Goal: Ask a question

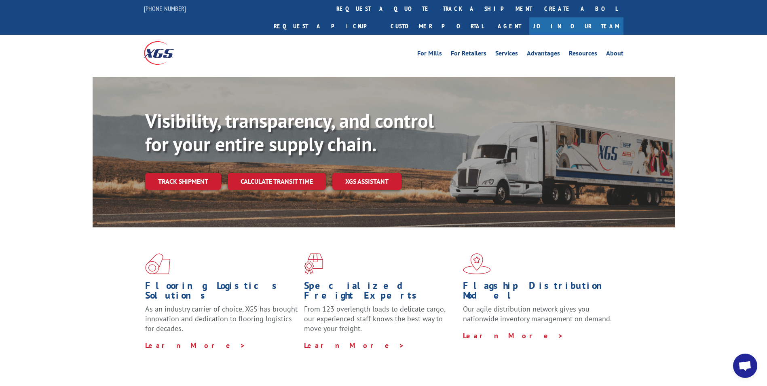
scroll to position [533, 0]
click at [750, 368] on span "Open chat" at bounding box center [744, 366] width 13 height 11
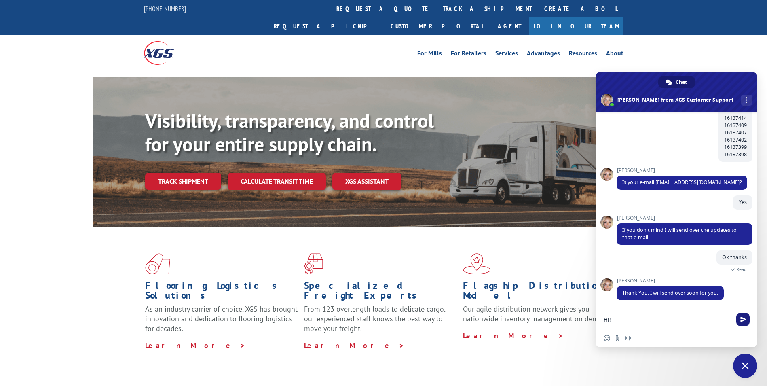
type textarea "Hi!"
click at [749, 315] on span "Send" at bounding box center [742, 318] width 13 height 13
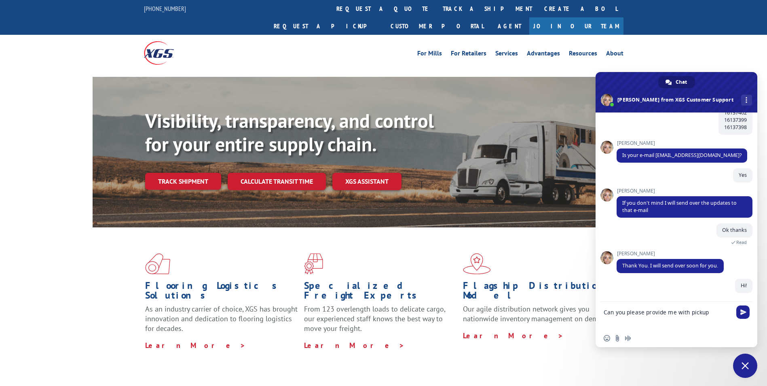
scroll to position [560, 0]
paste textarea "BG997797325"
type textarea "Can you please provide me with pickup status for BG997797325?"
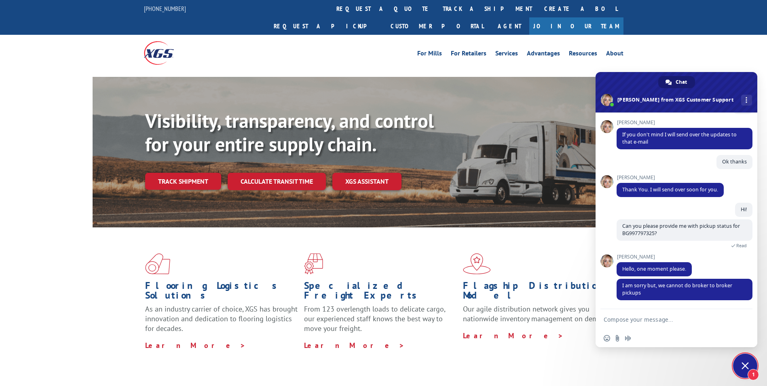
scroll to position [629, 0]
type textarea "What do you mean by broker to broker?"
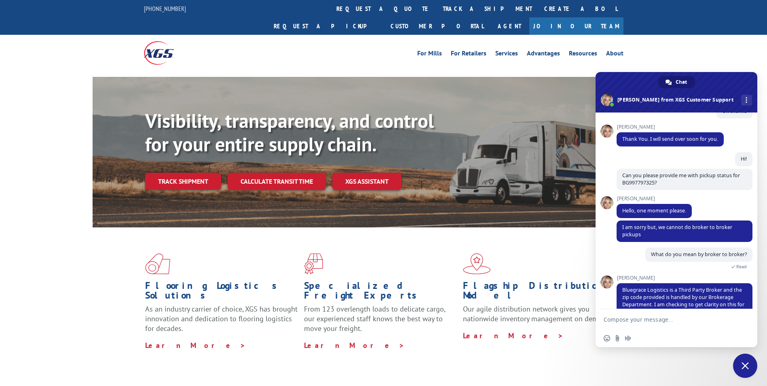
scroll to position [698, 0]
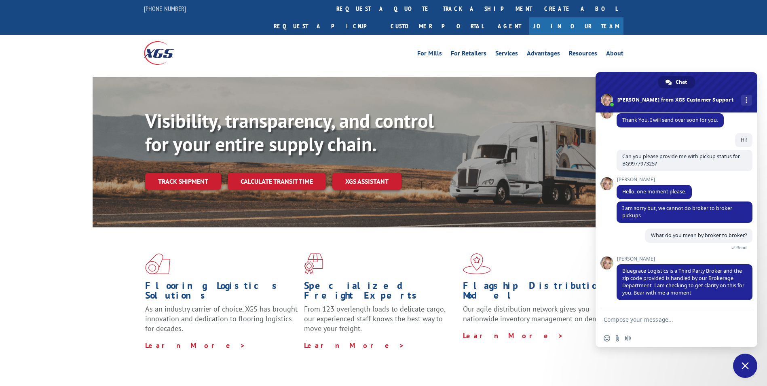
click at [676, 323] on textarea "Compose your message..." at bounding box center [668, 319] width 129 height 20
click at [658, 317] on textarea "Compose your message..." at bounding box center [668, 319] width 129 height 20
click at [653, 319] on textarea "Yes please, I do nor understand..." at bounding box center [668, 319] width 129 height 20
click at [715, 321] on textarea "Yes please, I do not understand..." at bounding box center [668, 319] width 129 height 20
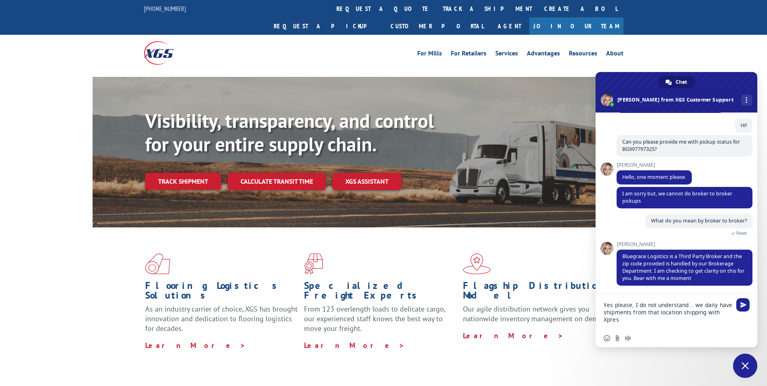
type textarea "Yes please, I do not understand... we daily have shipments from that location s…"
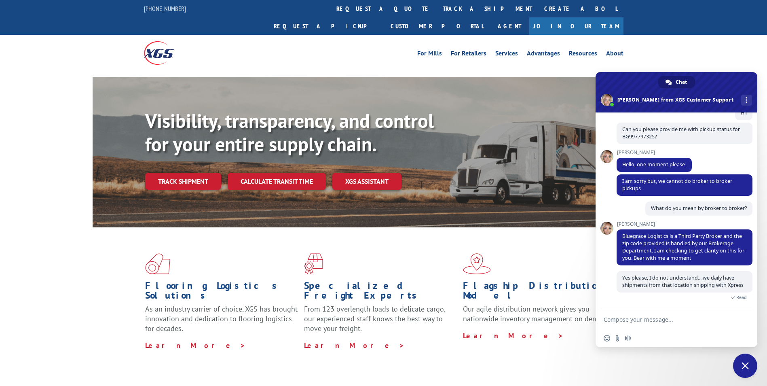
scroll to position [749, 0]
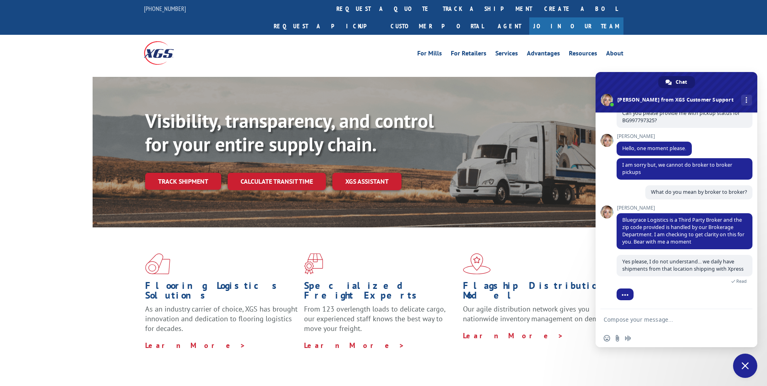
click at [658, 321] on textarea "Compose your message..." at bounding box center [668, 319] width 129 height 20
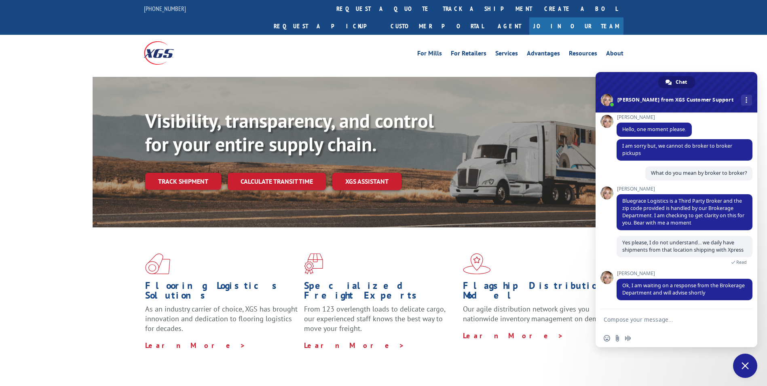
scroll to position [768, 0]
